Goal: Task Accomplishment & Management: Manage account settings

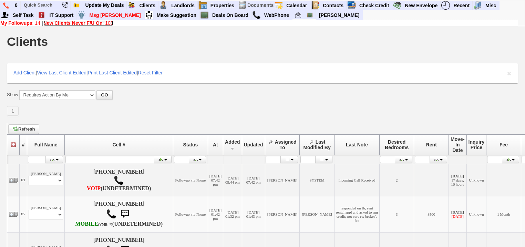
drag, startPoint x: 57, startPoint y: 22, endPoint x: 59, endPoint y: 28, distance: 6.2
click at [57, 22] on b "New Clients Never F/U On" at bounding box center [72, 23] width 59 height 6
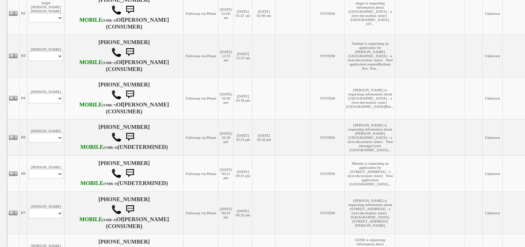
scroll to position [221, 0]
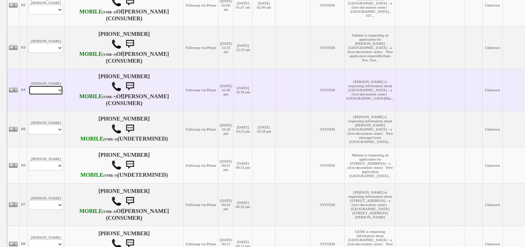
drag, startPoint x: 40, startPoint y: 110, endPoint x: 41, endPoint y: 116, distance: 6.2
click at [40, 95] on select "Profile Edit Print Email Externally (Will Not Be Tracked In CRM) Closed Deals" at bounding box center [46, 90] width 34 height 10
select select "ChangeURL,/crm/custom/edit_client_form.php?redirect=%2Fcrm%2Fclients.php&id=168…"
click at [29, 95] on select "Profile Edit Print Email Externally (Will Not Be Tracked In CRM) Closed Deals" at bounding box center [46, 90] width 34 height 10
select select
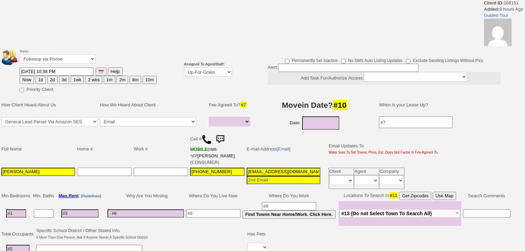
select select
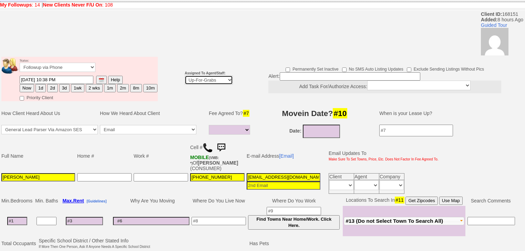
click at [210, 75] on select "Up-For-Grabs ***** STAFF ***** Bob Bruno 914-419-3579 Cristy Liberto 914-486-10…" at bounding box center [209, 79] width 48 height 9
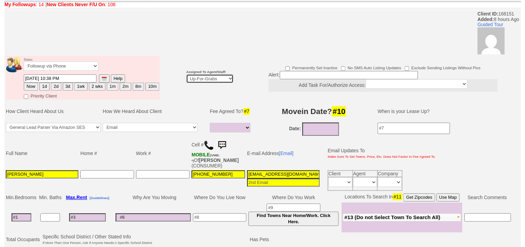
scroll to position [55, 0]
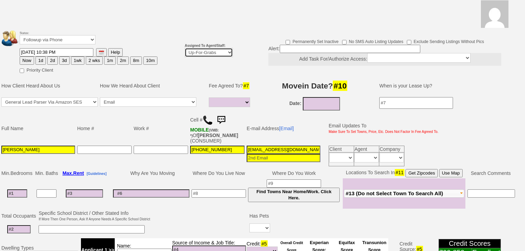
select select "227"
click at [185, 48] on select "Up-For-Grabs ***** STAFF ***** [PERSON_NAME] [PHONE_NUMBER] [PERSON_NAME] [PHON…" at bounding box center [209, 52] width 48 height 9
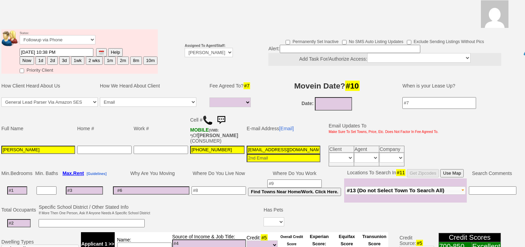
click at [50, 57] on button "2d" at bounding box center [52, 61] width 10 height 8
type input "[DATE] 07:14 AM"
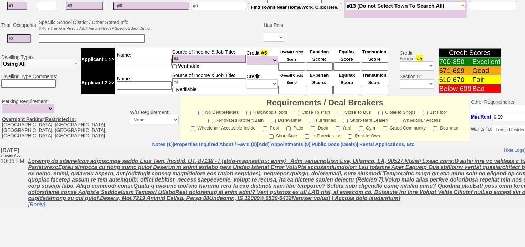
scroll to position [294, 0]
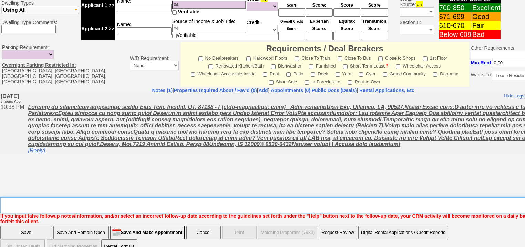
click at [38, 197] on textarea "Insert New Note Here" at bounding box center [285, 205] width 571 height 16
type textarea "f"
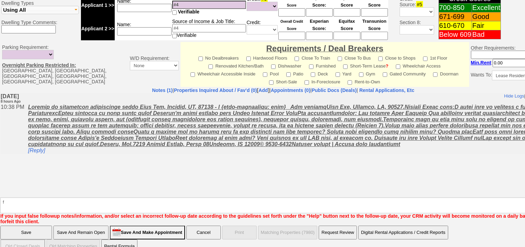
click at [27, 226] on input "Save" at bounding box center [26, 233] width 52 height 14
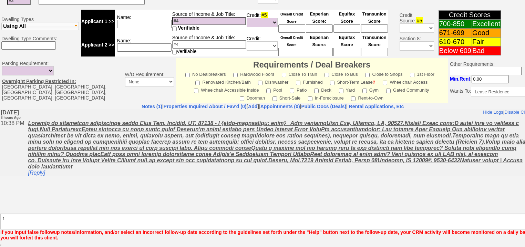
scroll to position [269, 0]
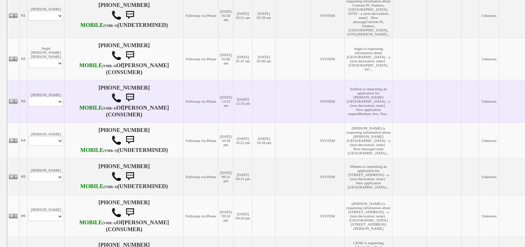
scroll to position [221, 0]
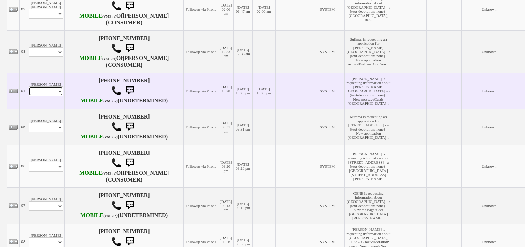
click at [47, 96] on select "Profile Edit Print Email Externally (Will Not Be Tracked In CRM) Closed Deals" at bounding box center [46, 91] width 34 height 10
select select "ChangeURL,/crm/custom/edit_client_form.php?redirect=%2Fcrm%2Fclients.php&id=168…"
click at [29, 96] on select "Profile Edit Print Email Externally (Will Not Be Tracked In CRM) Closed Deals" at bounding box center [46, 91] width 34 height 10
select select
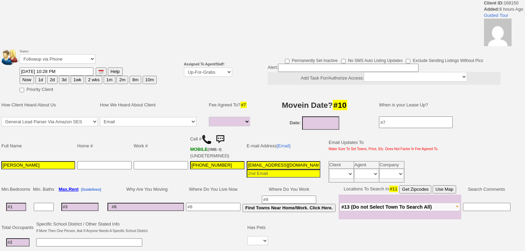
select select
click at [211, 74] on select "Up-For-Grabs ***** STAFF ***** [PERSON_NAME] [PHONE_NUMBER] [PERSON_NAME] [PHON…" at bounding box center [208, 72] width 48 height 9
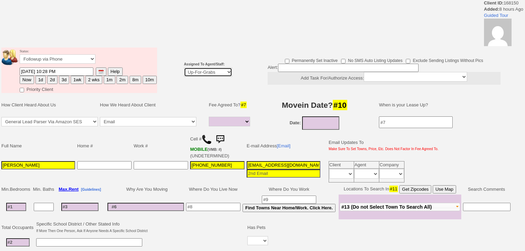
select select "227"
click at [184, 68] on select "Up-For-Grabs ***** STAFF ***** [PERSON_NAME] [PHONE_NUMBER] [PERSON_NAME] [PHON…" at bounding box center [208, 72] width 48 height 9
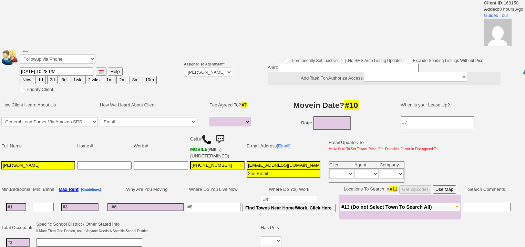
click at [52, 79] on button "2d" at bounding box center [52, 80] width 10 height 8
type input "[DATE] 07:14 AM"
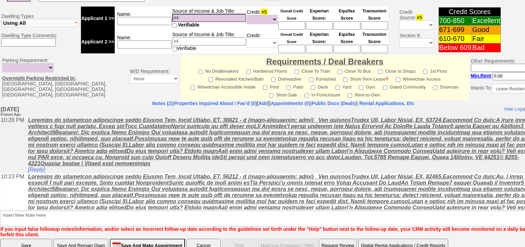
scroll to position [288, 0]
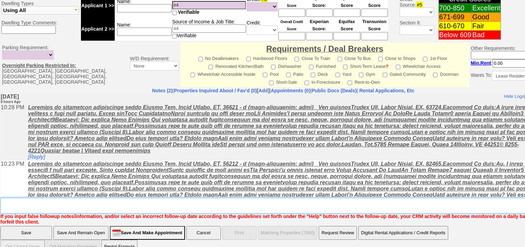
click at [96, 198] on textarea "Insert New Note Here" at bounding box center [285, 206] width 571 height 16
type textarea "f"
click at [41, 226] on input "Save" at bounding box center [26, 233] width 52 height 14
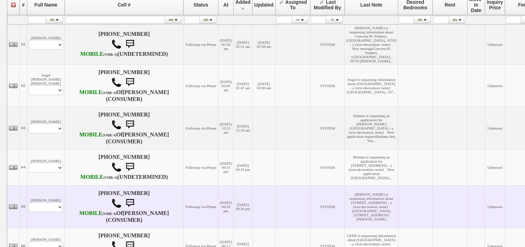
scroll to position [193, 0]
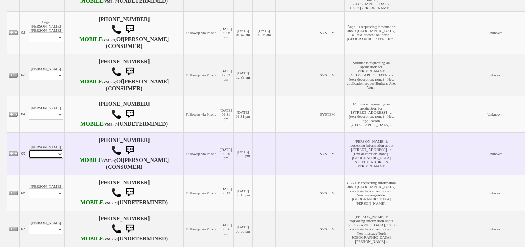
click at [51, 159] on select "Profile Edit Print Email Externally (Will Not Be Tracked In CRM) Closed Deals" at bounding box center [46, 154] width 34 height 10
select select "ChangeURL,/crm/custom/edit_client_form.php?redirect=%2Fcrm%2Fclients.php&id=168…"
click at [29, 159] on select "Profile Edit Print Email Externally (Will Not Be Tracked In CRM) Closed Deals" at bounding box center [46, 154] width 34 height 10
select select
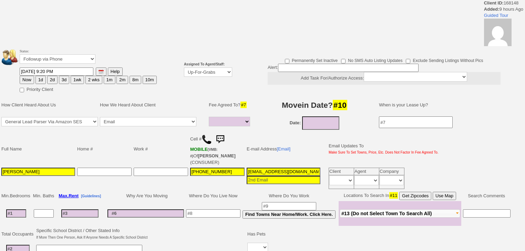
select select
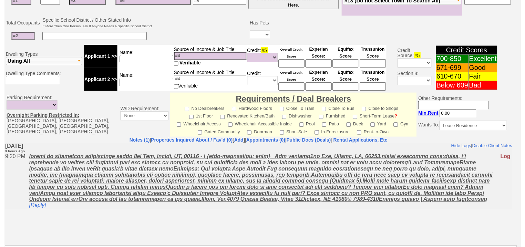
scroll to position [79, 0]
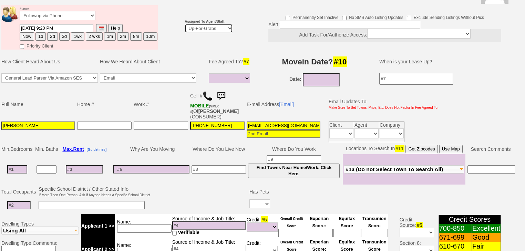
click at [222, 25] on td "Assigned To Agent/Staff: Up-For-Grabs ***** STAFF ***** [PERSON_NAME] [PHONE_NU…" at bounding box center [209, 27] width 50 height 47
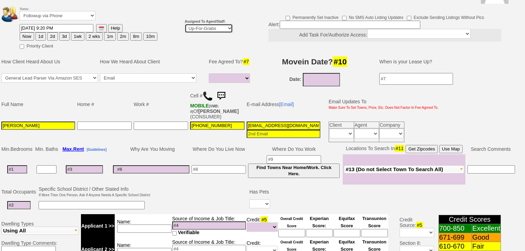
select select "227"
click at [185, 24] on select "Up-For-Grabs ***** STAFF ***** Bob Bruno 914-419-3579 Cristy Liberto 914-486-10…" at bounding box center [209, 28] width 48 height 9
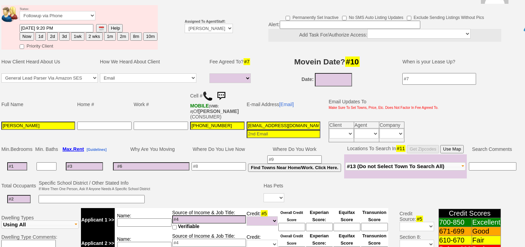
click at [50, 32] on button "2d" at bounding box center [52, 36] width 10 height 8
type input "[DATE] 07:14 AM"
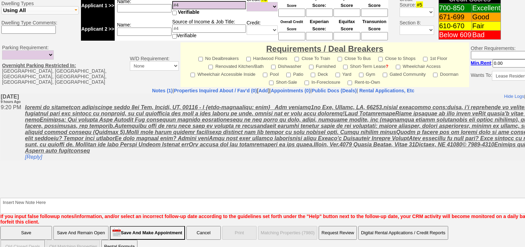
scroll to position [294, 0]
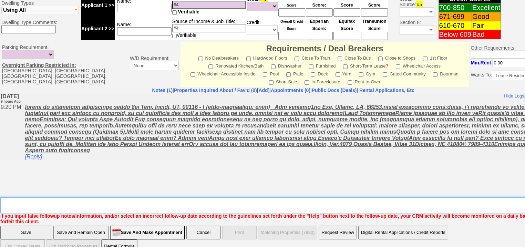
click at [23, 197] on textarea "Insert New Note Here" at bounding box center [285, 205] width 571 height 16
type textarea "f"
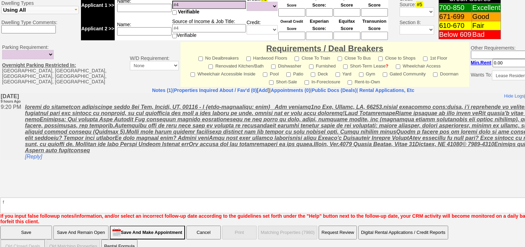
click at [25, 226] on input "Save" at bounding box center [26, 233] width 52 height 14
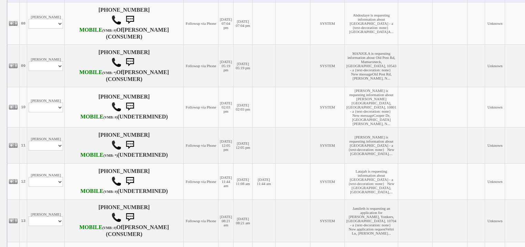
scroll to position [441, 0]
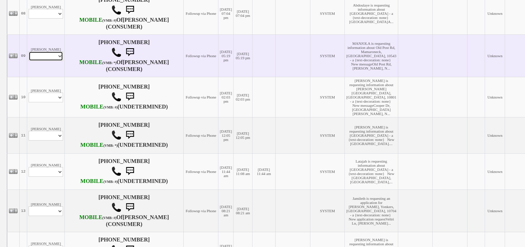
click at [38, 61] on select "Profile Edit Print Email Externally (Will Not Be Tracked In CRM) Closed Deals" at bounding box center [46, 56] width 34 height 10
select select "ChangeURL,/crm/custom/edit_client_form.php?redirect=%2Fcrm%2Fclients.php&id=168…"
click at [29, 61] on select "Profile Edit Print Email Externally (Will Not Be Tracked In CRM) Closed Deals" at bounding box center [46, 56] width 34 height 10
select select
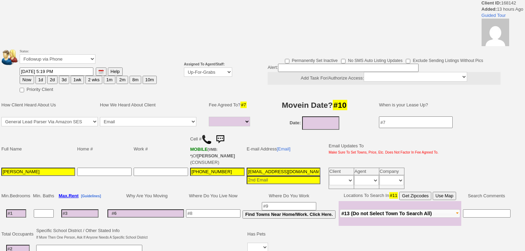
select select
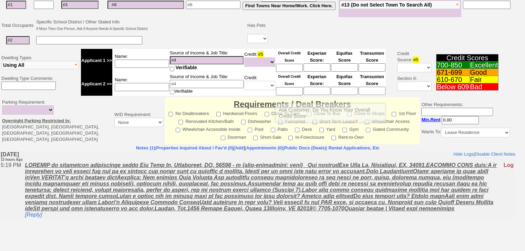
scroll to position [28, 0]
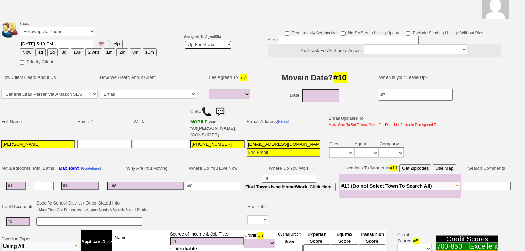
click at [219, 48] on select "Up-For-Grabs ***** STAFF ***** [PERSON_NAME] [PHONE_NUMBER] [PERSON_NAME] [PHON…" at bounding box center [208, 44] width 48 height 9
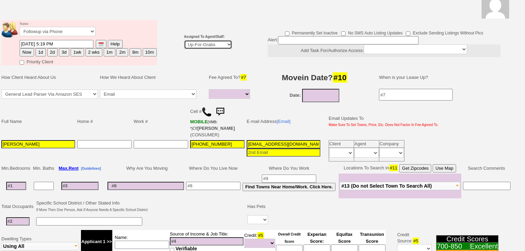
select select "227"
click at [184, 40] on select "Up-For-Grabs ***** STAFF ***** [PERSON_NAME] [PHONE_NUMBER] [PERSON_NAME] [PHON…" at bounding box center [208, 44] width 48 height 9
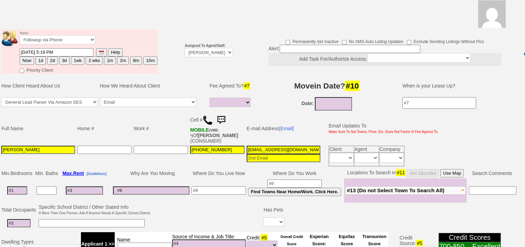
click at [53, 57] on button "2d" at bounding box center [52, 61] width 10 height 8
type input "[DATE] 07:14 AM"
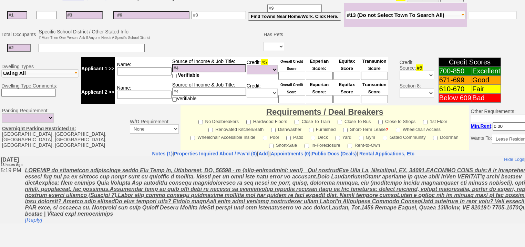
scroll to position [294, 0]
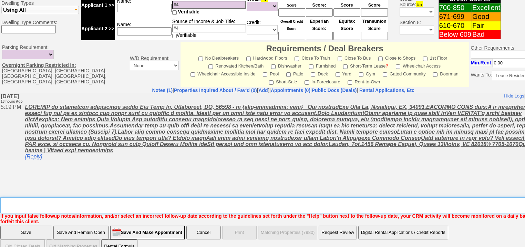
click at [47, 197] on textarea "Insert New Note Here" at bounding box center [285, 205] width 571 height 16
type textarea "f"
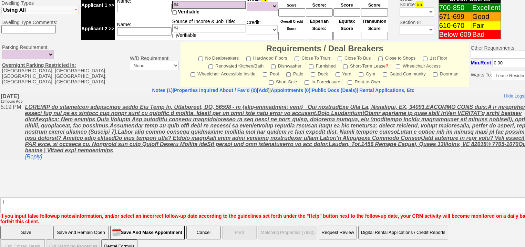
click at [27, 226] on input "Save" at bounding box center [26, 233] width 52 height 14
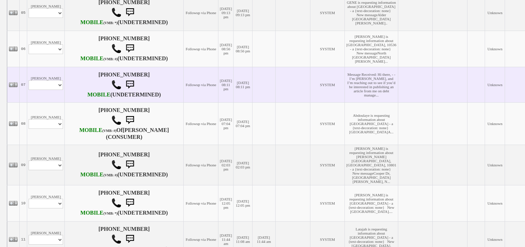
scroll to position [303, 0]
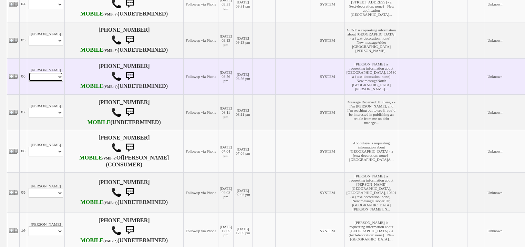
click at [59, 82] on select "Profile Edit Print Email Externally (Will Not Be Tracked In CRM) Closed Deals" at bounding box center [46, 77] width 34 height 10
select select "ChangeURL,/crm/custom/edit_client_form.php?redirect=%2Fcrm%2Fclients.php&id=168…"
click at [29, 82] on select "Profile Edit Print Email Externally (Will Not Be Tracked In CRM) Closed Deals" at bounding box center [46, 77] width 34 height 10
select select
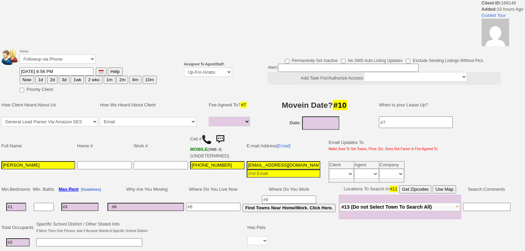
select select
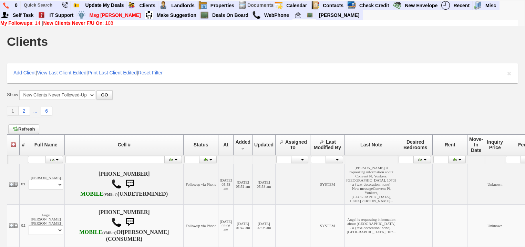
scroll to position [303, 0]
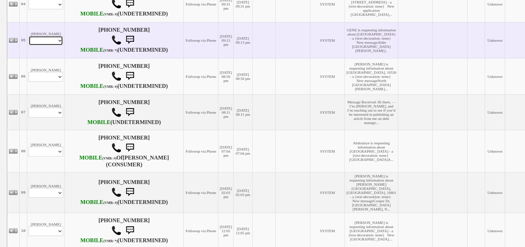
drag, startPoint x: 36, startPoint y: 71, endPoint x: 37, endPoint y: 75, distance: 4.2
click at [37, 45] on select "Profile Edit Print Email Externally (Will Not Be Tracked In CRM) Closed Deals" at bounding box center [46, 41] width 34 height 10
select select "ChangeURL,/crm/custom/edit_client_form.php?redirect=%2Fcrm%2Fclients.php&id=168…"
click at [29, 45] on select "Profile Edit Print Email Externally (Will Not Be Tracked In CRM) Closed Deals" at bounding box center [46, 41] width 34 height 10
select select
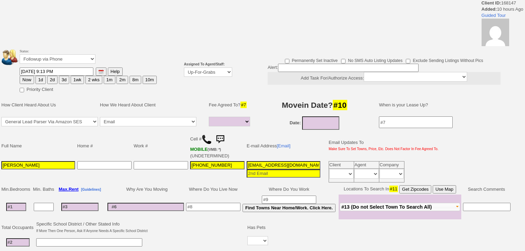
select select
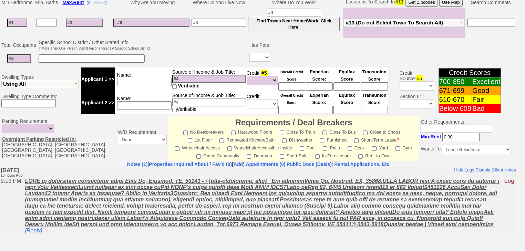
scroll to position [245, 0]
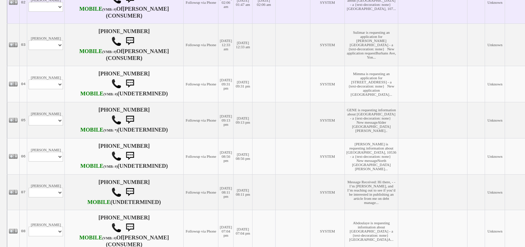
scroll to position [193, 0]
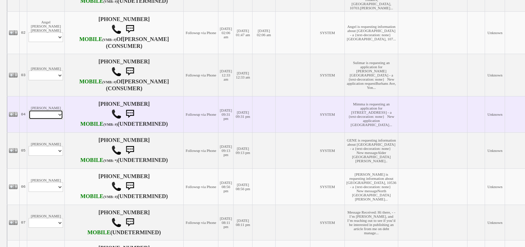
click at [37, 120] on select "Profile Edit Print Email Externally (Will Not Be Tracked In CRM) Closed Deals" at bounding box center [46, 115] width 34 height 10
select select "ChangeURL,/crm/custom/edit_client_form.php?redirect=%2Fcrm%2Fclients.php&id=168…"
click at [29, 120] on select "Profile Edit Print Email Externally (Will Not Be Tracked In CRM) Closed Deals" at bounding box center [46, 115] width 34 height 10
select select
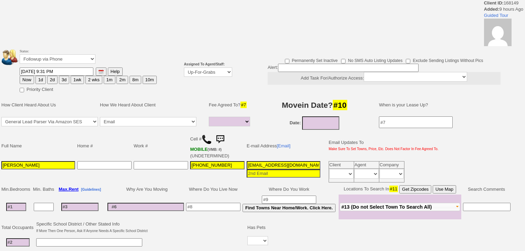
select select
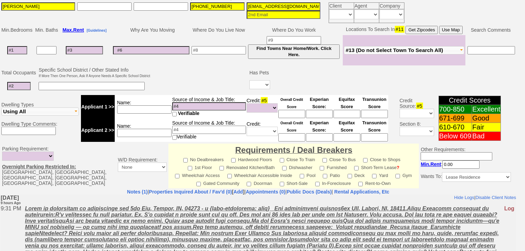
scroll to position [218, 0]
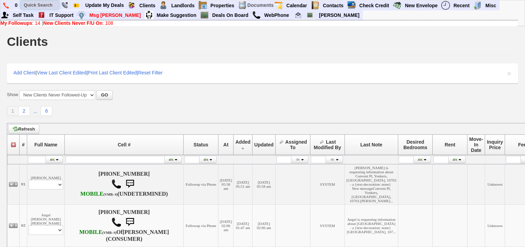
click at [32, 2] on input "text" at bounding box center [40, 5] width 38 height 9
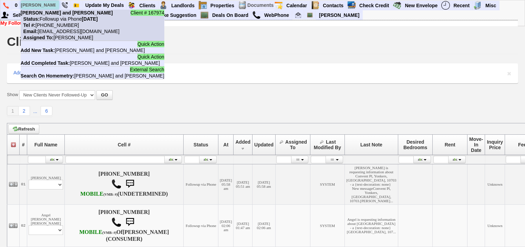
type input "mark and jess"
click at [56, 16] on nobr "Status: Followup via Phone Saturday, September 27th, 2025" at bounding box center [59, 19] width 77 height 6
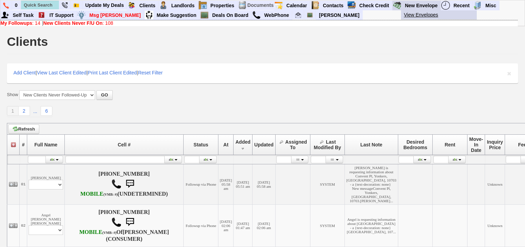
click at [419, 15] on link "View Envelopes" at bounding box center [441, 14] width 81 height 9
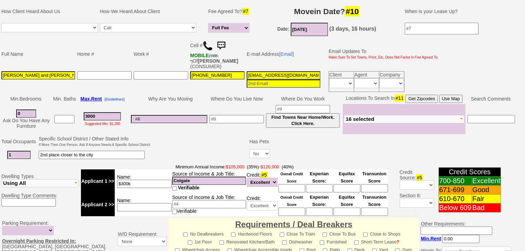
scroll to position [193, 0]
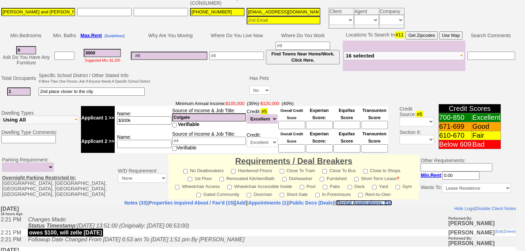
drag, startPoint x: 397, startPoint y: 194, endPoint x: 380, endPoint y: 188, distance: 17.9
click at [392, 200] on nobr "Rental Applications, Etc" at bounding box center [364, 203] width 55 height 6
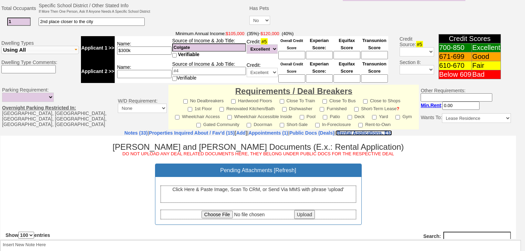
scroll to position [303, 0]
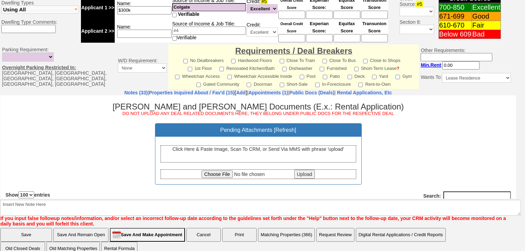
click at [239, 154] on div "Click Here & Paste Image, Scan To CRM, or Send Via MMS with phrase 'upload'" at bounding box center [259, 153] width 196 height 17
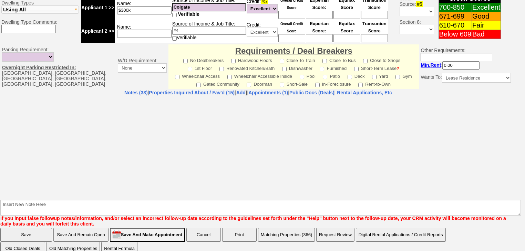
select select "100"
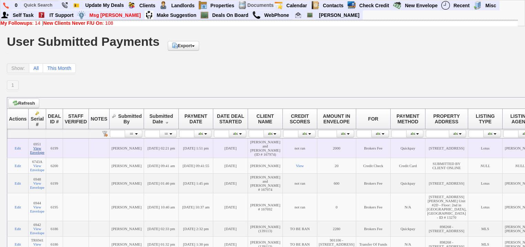
click at [38, 149] on link "View Envelope" at bounding box center [37, 150] width 14 height 8
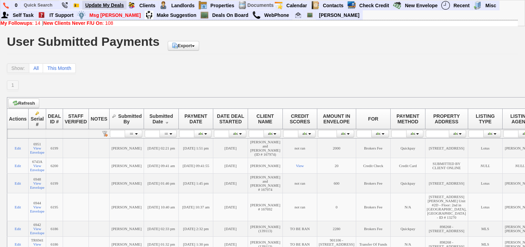
click at [111, 5] on link "Update My Deals" at bounding box center [104, 5] width 44 height 9
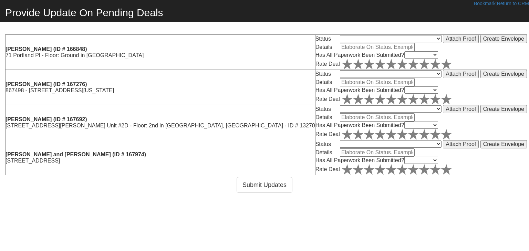
click at [340, 144] on select "Pending Denied - I Am Still Working With Client Denied - Issue Refund Closed Ba…" at bounding box center [391, 144] width 102 height 7
select select "5"
click at [340, 141] on select "Pending Denied - I Am Still Working With Client Denied - Issue Refund Closed Ba…" at bounding box center [391, 144] width 102 height 7
click at [340, 150] on input "text" at bounding box center [377, 153] width 75 height 8
type input "waiting for balance of fee"
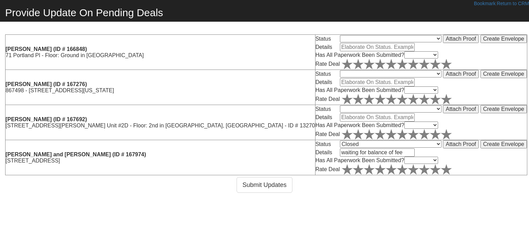
click at [316, 163] on tbody "Status Pending Denied - I Am Still Working With Client Denied - Issue Refund Cl…" at bounding box center [422, 157] width 212 height 35
select select "Yes"
click at [405, 157] on select "Yes No In Process" at bounding box center [422, 160] width 34 height 7
click at [441, 172] on icon at bounding box center [446, 169] width 11 height 11
click at [340, 39] on select "Pending Denied - I Am Still Working With Client Denied - Issue Refund Closed Ba…" at bounding box center [391, 38] width 102 height 7
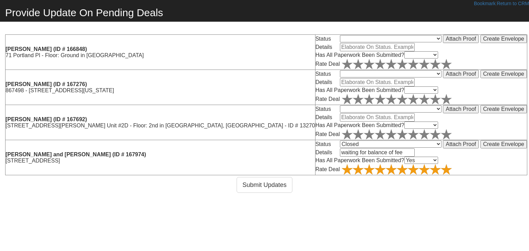
select select "1"
click at [340, 35] on select "Pending Denied - I Am Still Working With Client Denied - Issue Refund Closed Ba…" at bounding box center [391, 38] width 102 height 7
click at [340, 48] on input "text" at bounding box center [377, 47] width 75 height 8
type input "section 8 inspection is on 10/6"
drag, startPoint x: 276, startPoint y: 54, endPoint x: 276, endPoint y: 58, distance: 3.8
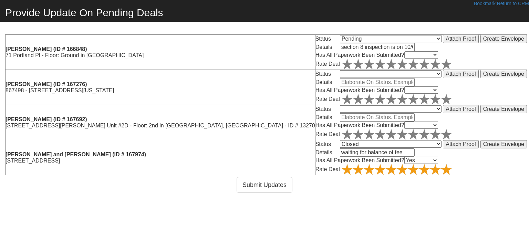
click at [405, 57] on select "Yes No In Process" at bounding box center [422, 54] width 34 height 7
select select "Yes"
click at [405, 51] on select "Yes No In Process" at bounding box center [422, 54] width 34 height 7
drag, startPoint x: 294, startPoint y: 66, endPoint x: 276, endPoint y: 74, distance: 19.7
click at [441, 66] on polygon at bounding box center [446, 64] width 11 height 10
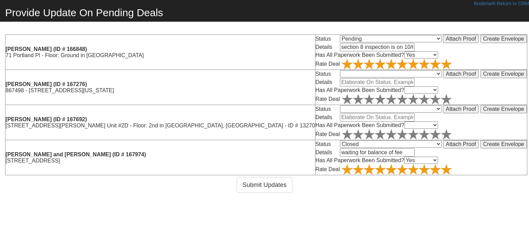
click at [340, 74] on select "Pending Denied - I Am Still Working With Client Denied - Issue Refund Closed Ba…" at bounding box center [391, 73] width 102 height 7
select select "1"
click at [340, 70] on select "Pending Denied - I Am Still Working With Client Denied - Issue Refund Closed Ba…" at bounding box center [391, 73] width 102 height 7
drag, startPoint x: 266, startPoint y: 82, endPoint x: 261, endPoint y: 85, distance: 6.2
click at [340, 82] on input "text" at bounding box center [377, 82] width 75 height 8
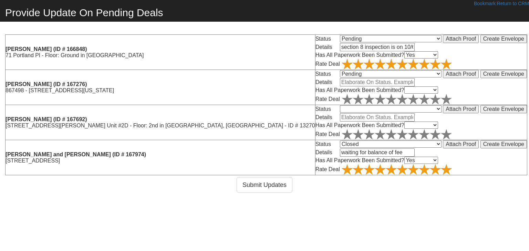
type input "waiting for contracts"
drag, startPoint x: 264, startPoint y: 87, endPoint x: 264, endPoint y: 91, distance: 4.5
click at [405, 87] on select "Yes No In Process" at bounding box center [422, 89] width 34 height 7
select select "Yes"
click at [405, 86] on select "Yes No In Process" at bounding box center [422, 89] width 34 height 7
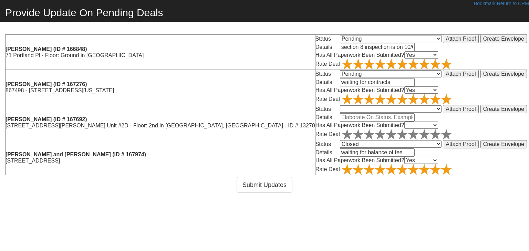
drag, startPoint x: 290, startPoint y: 99, endPoint x: 284, endPoint y: 109, distance: 11.4
click at [441, 102] on icon at bounding box center [446, 99] width 11 height 11
click at [340, 109] on select "Pending Denied - I Am Still Working With Client Denied - Issue Refund Closed Ba…" at bounding box center [391, 108] width 102 height 7
select select "1"
click at [340, 105] on select "Pending Denied - I Am Still Working With Client Denied - Issue Refund Closed Ba…" at bounding box center [391, 108] width 102 height 7
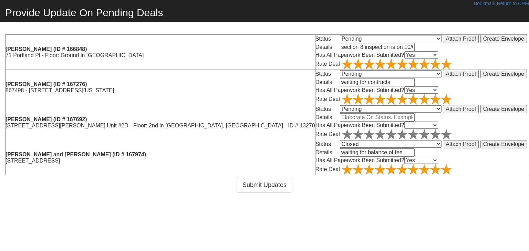
click at [340, 116] on input "text" at bounding box center [377, 117] width 75 height 8
type input "waiting for case worker"
drag, startPoint x: 265, startPoint y: 122, endPoint x: 265, endPoint y: 127, distance: 4.5
click at [405, 124] on select "Yes No In Process" at bounding box center [422, 125] width 34 height 7
select select "Yes"
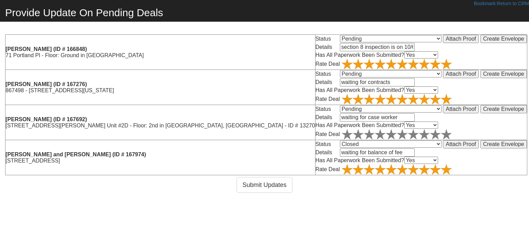
click at [405, 122] on select "Yes No In Process" at bounding box center [422, 125] width 34 height 7
click at [441, 133] on polygon at bounding box center [446, 134] width 11 height 10
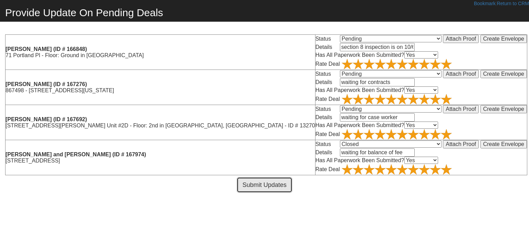
click at [285, 182] on button "Submit Updates" at bounding box center [265, 185] width 56 height 16
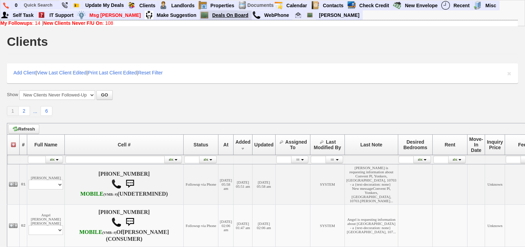
click at [209, 19] on link "Deals On Board" at bounding box center [230, 15] width 42 height 9
